Goal: Navigation & Orientation: Go to known website

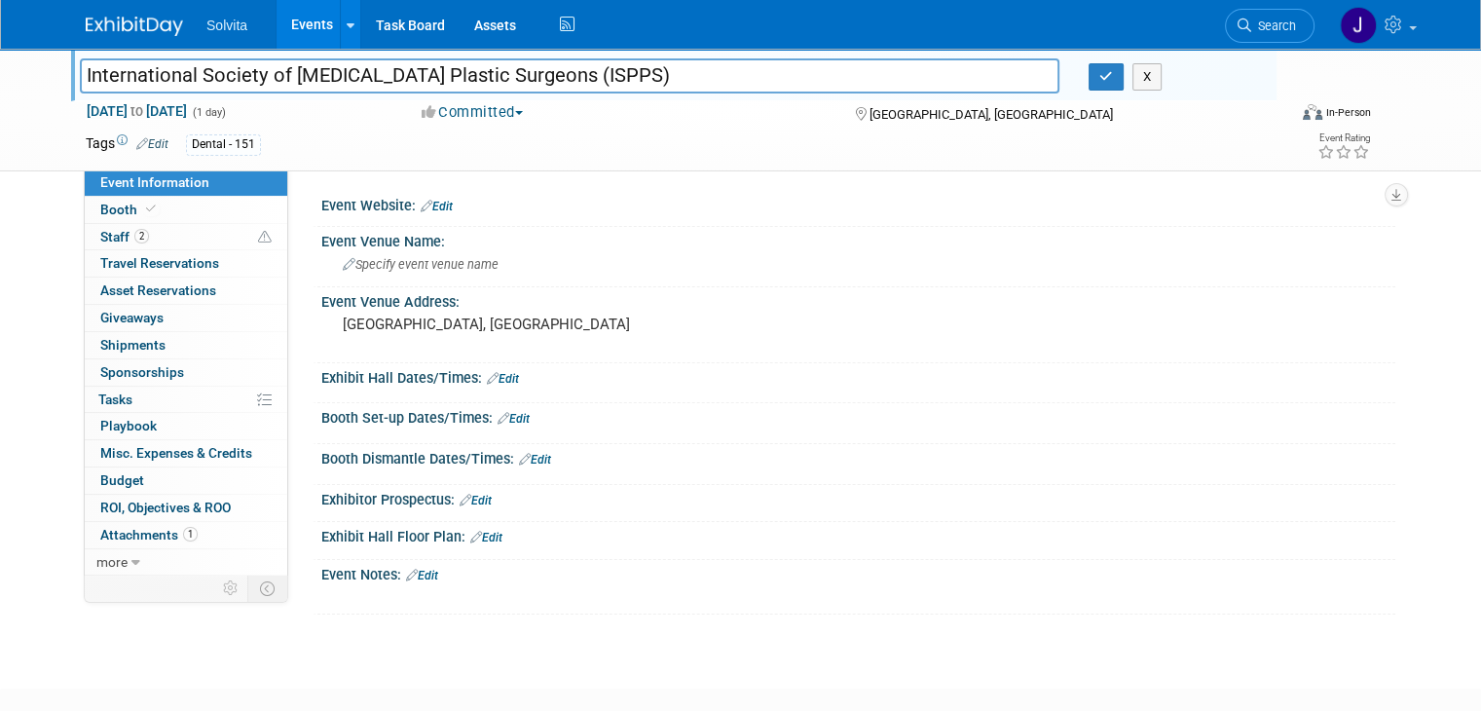
click at [125, 29] on img at bounding box center [134, 26] width 97 height 19
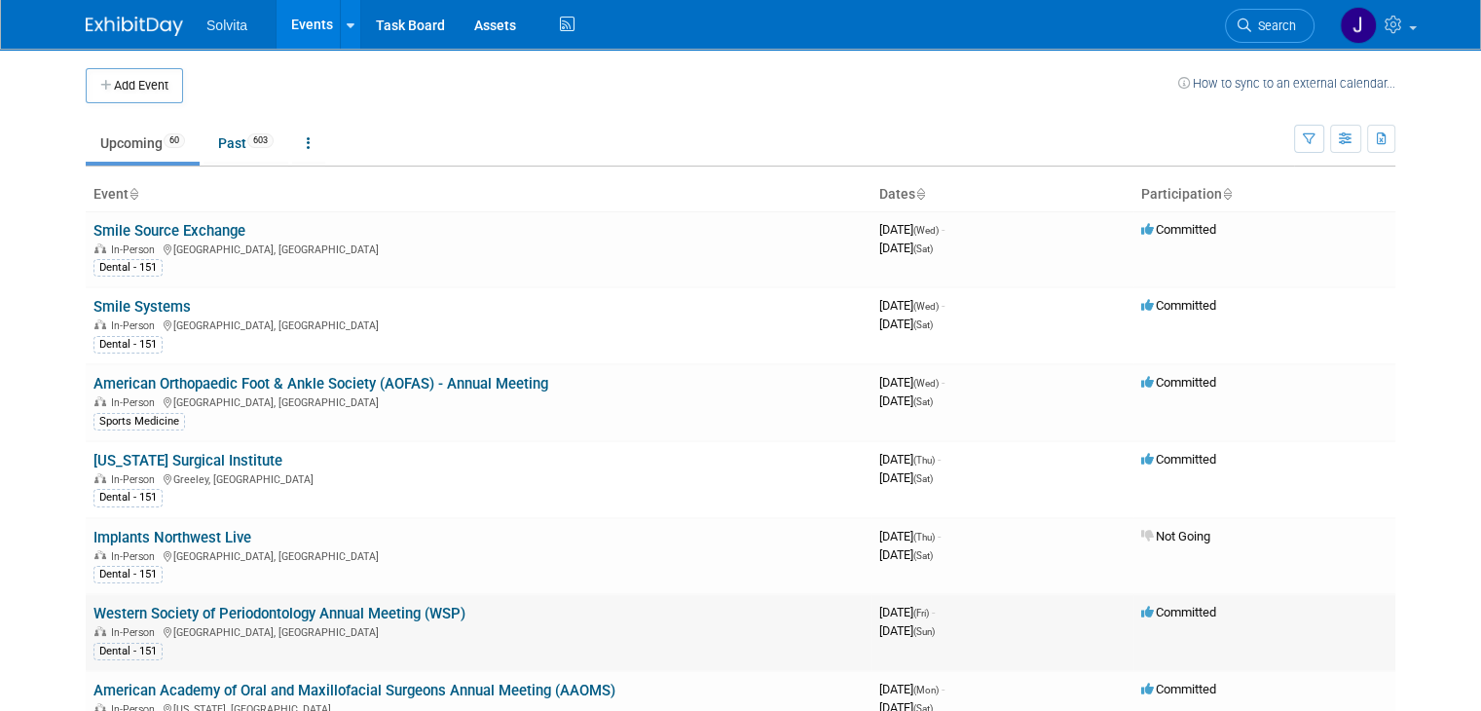
click at [218, 612] on link "Western Society of Periodontology Annual Meeting (WSP)" at bounding box center [279, 614] width 372 height 18
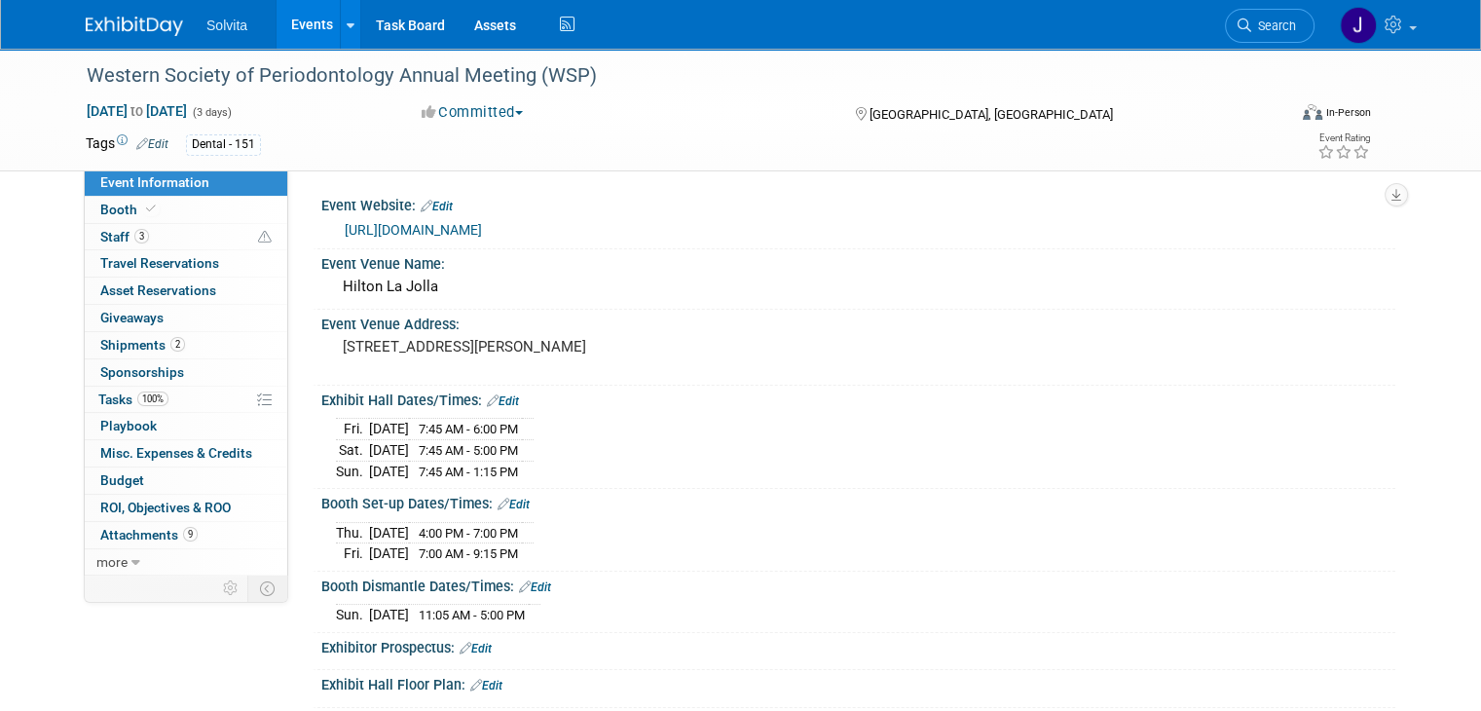
click at [433, 225] on link "https://wsperio.org/2025-wsp-asp/" at bounding box center [413, 230] width 137 height 16
